Goal: Information Seeking & Learning: Learn about a topic

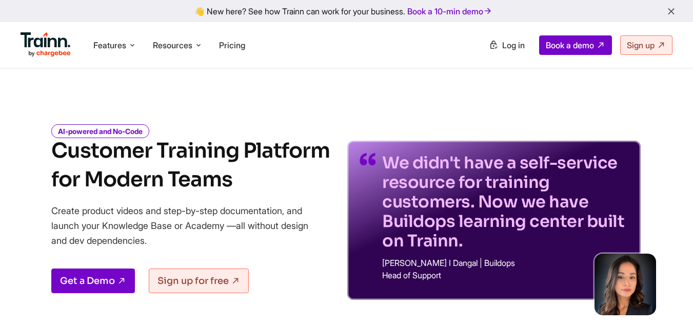
click at [199, 185] on h1 "Customer Training Platform for Modern Teams" at bounding box center [190, 164] width 278 height 57
click at [229, 200] on div "AI-powered and No-Code Customer Training Platform for Modern Teams Create produ…" at bounding box center [190, 212] width 278 height 173
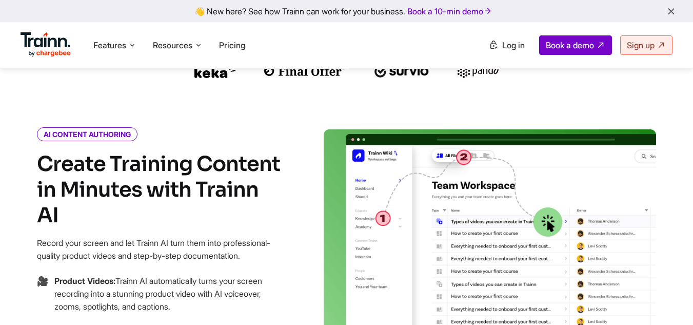
scroll to position [381, 0]
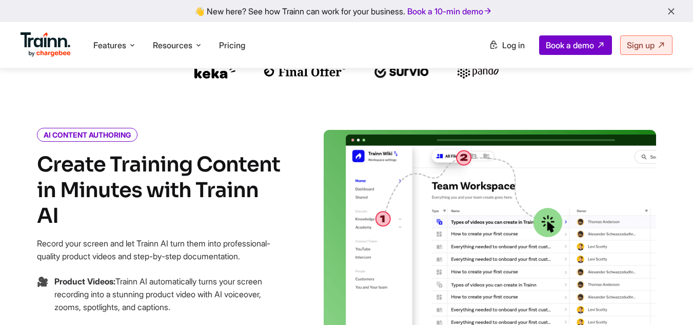
drag, startPoint x: 37, startPoint y: 164, endPoint x: 180, endPoint y: 195, distance: 146.5
click at [180, 195] on h4 "Create Training Content in Minutes with Trainn AI" at bounding box center [160, 190] width 246 height 77
click at [120, 43] on span "Features" at bounding box center [109, 44] width 33 height 11
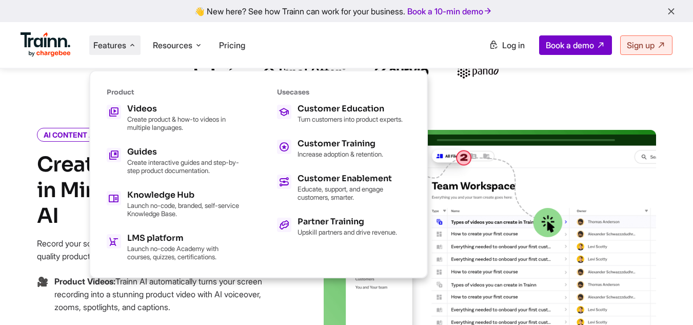
click at [234, 307] on li "🎥 Product Videos: Trainn AI automatically turns your screen recording into a st…" at bounding box center [160, 300] width 246 height 51
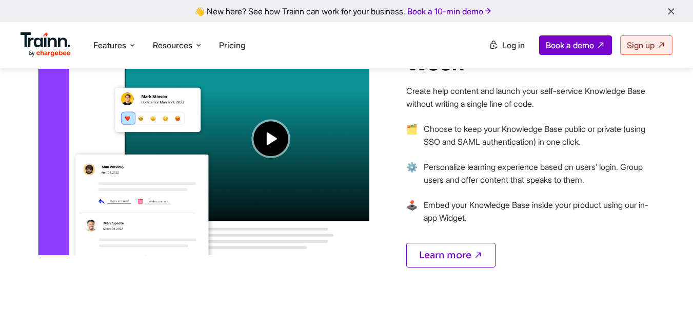
scroll to position [867, 0]
click at [56, 57] on link at bounding box center [46, 54] width 50 height 10
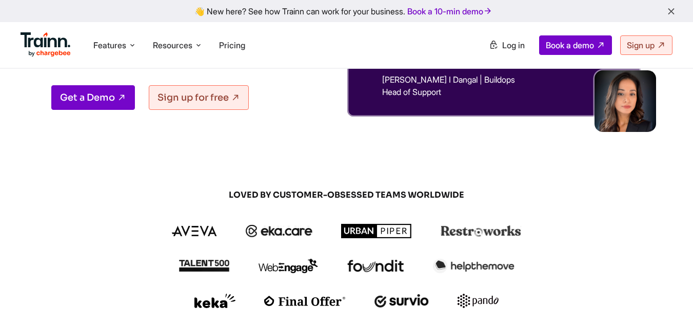
scroll to position [0, 0]
